Goal: Information Seeking & Learning: Learn about a topic

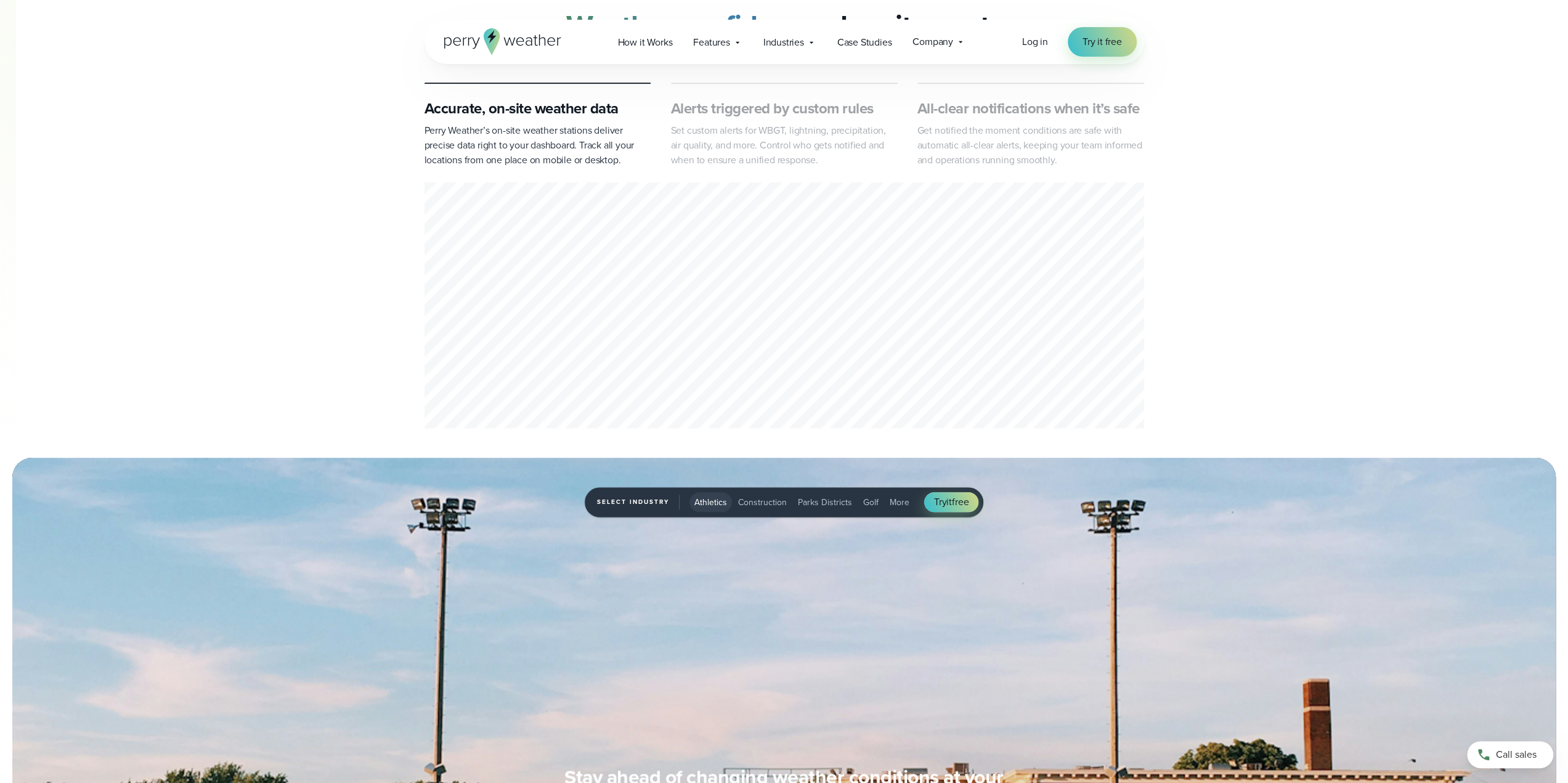
scroll to position [493, 0]
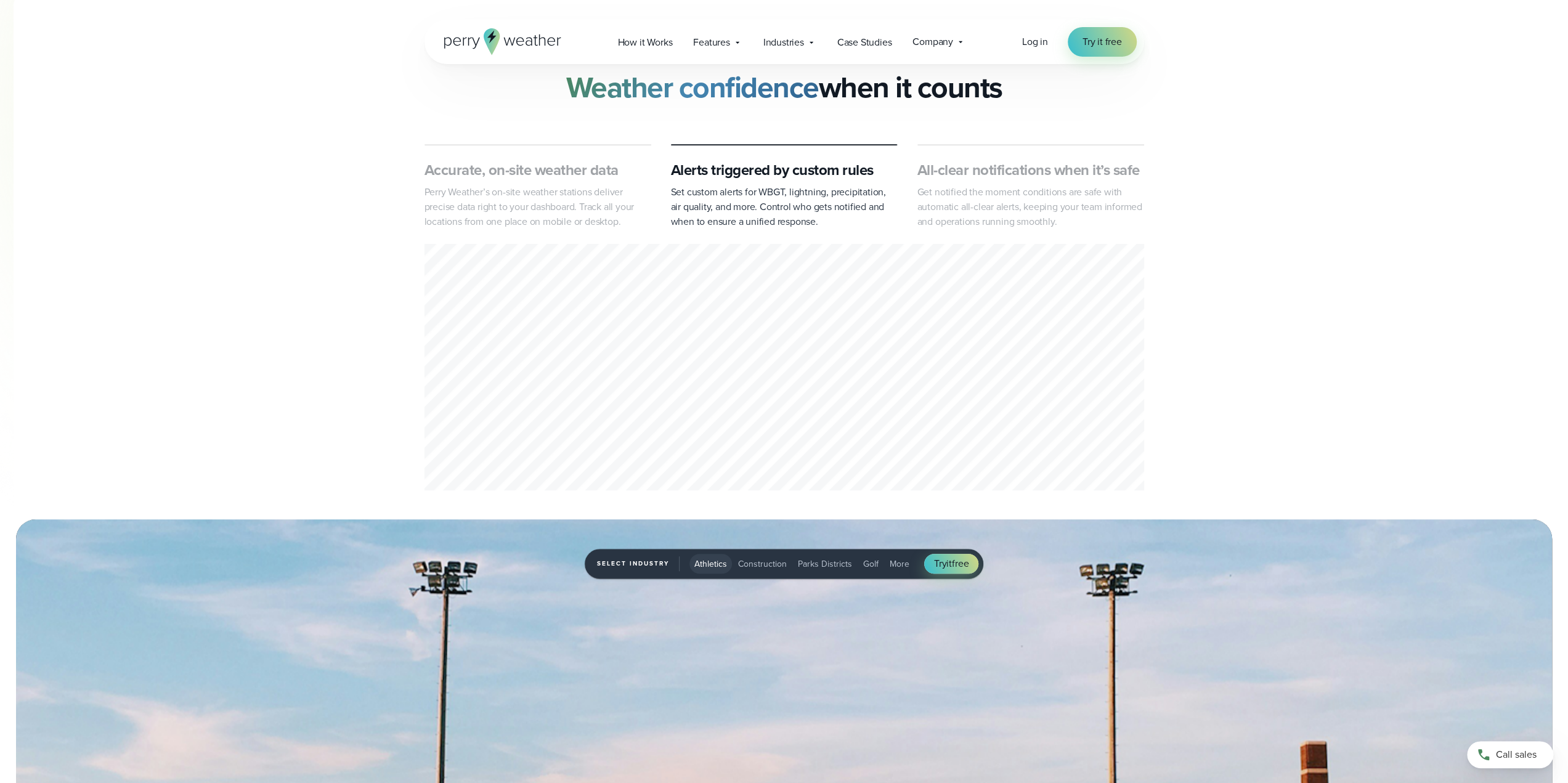
click at [601, 339] on div "2 of 3" at bounding box center [784, 369] width 719 height 251
click at [569, 387] on div "2 of 3" at bounding box center [784, 369] width 719 height 251
click at [593, 325] on div "2 of 3" at bounding box center [784, 369] width 719 height 251
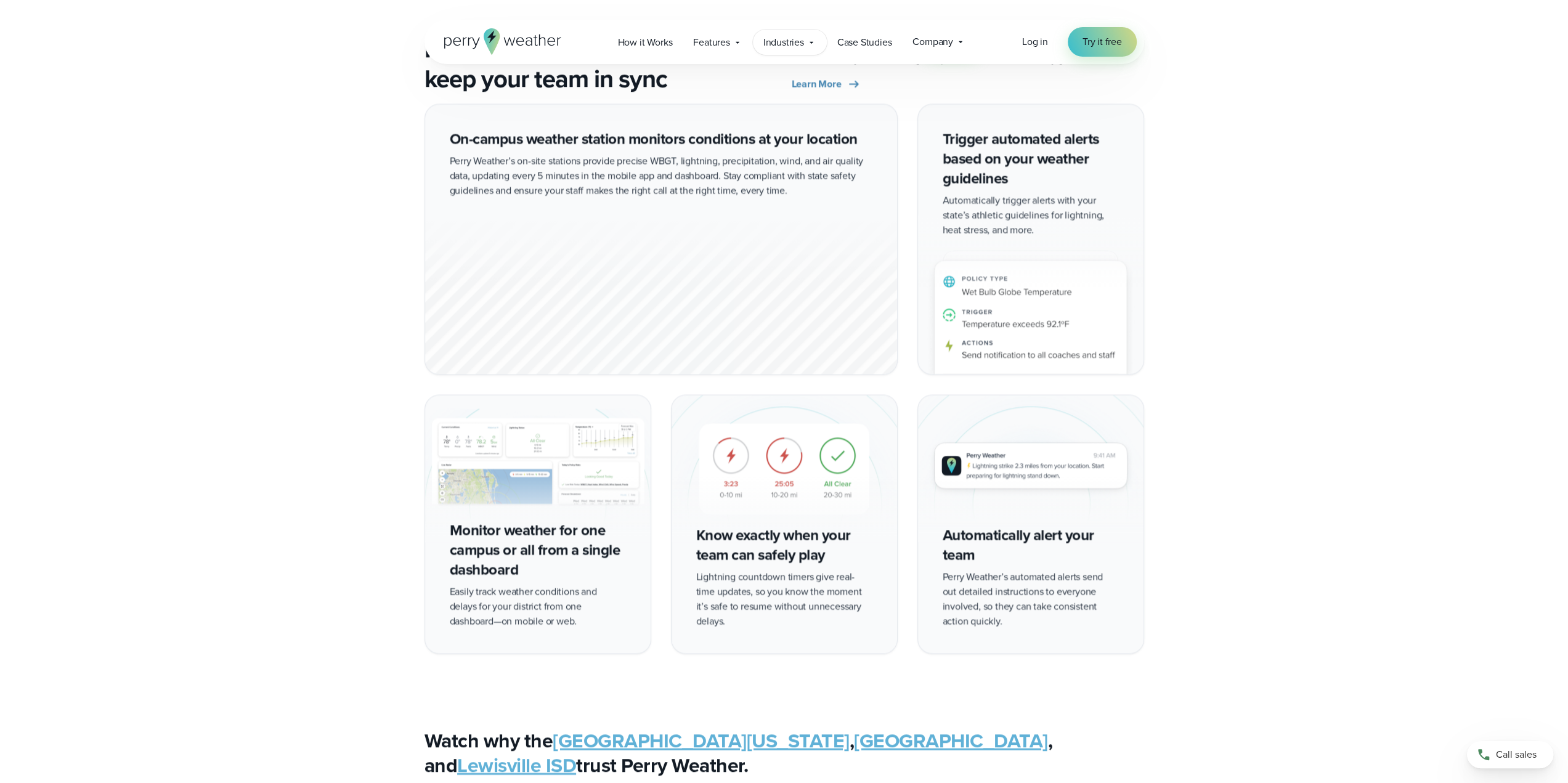
scroll to position [0, 0]
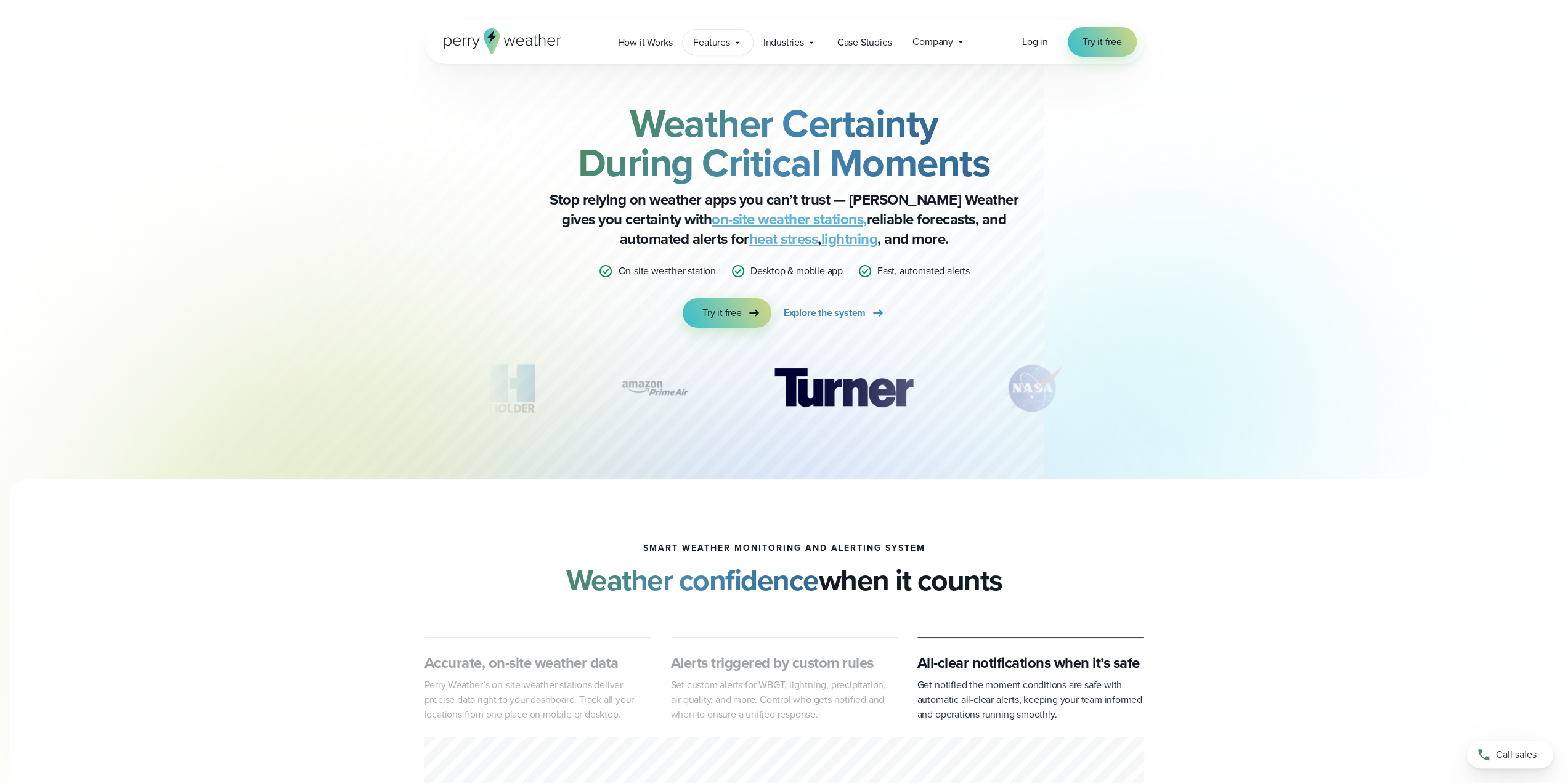
click at [734, 41] on icon at bounding box center [737, 43] width 10 height 10
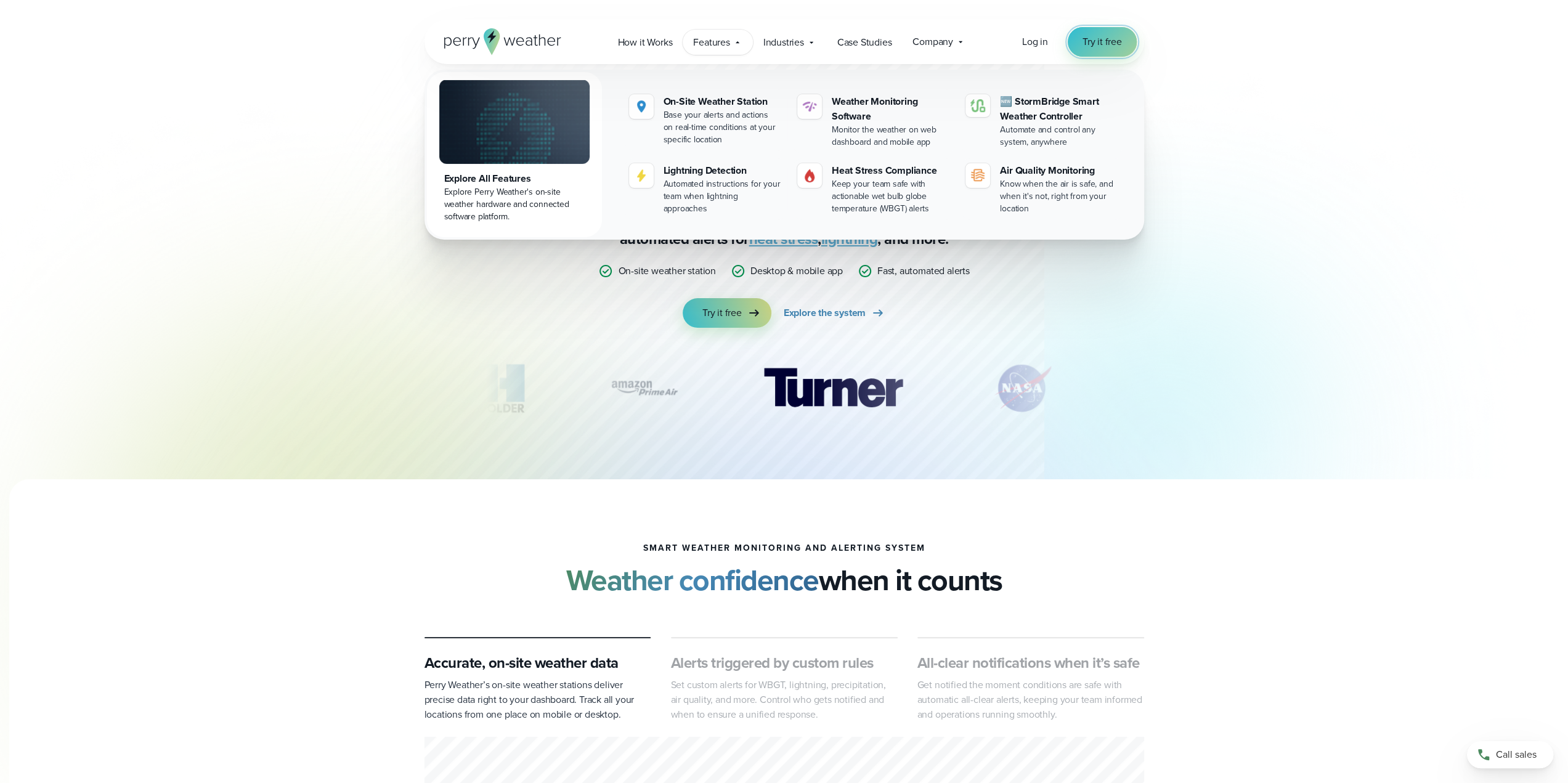
click at [1096, 38] on span "Try it free" at bounding box center [1102, 42] width 39 height 15
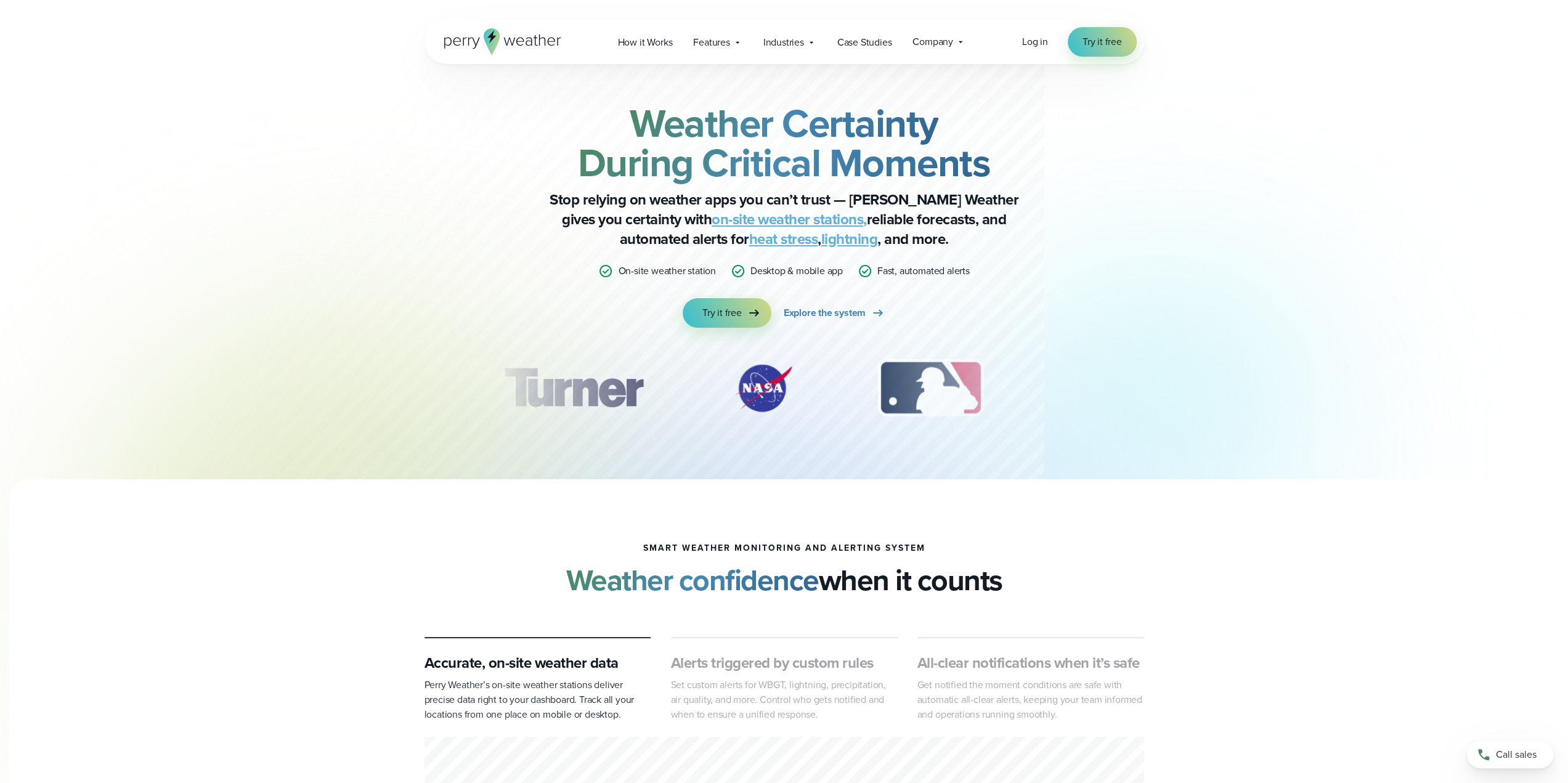
click at [749, 247] on link "heat stress" at bounding box center [784, 239] width 69 height 22
